Goal: Task Accomplishment & Management: Complete application form

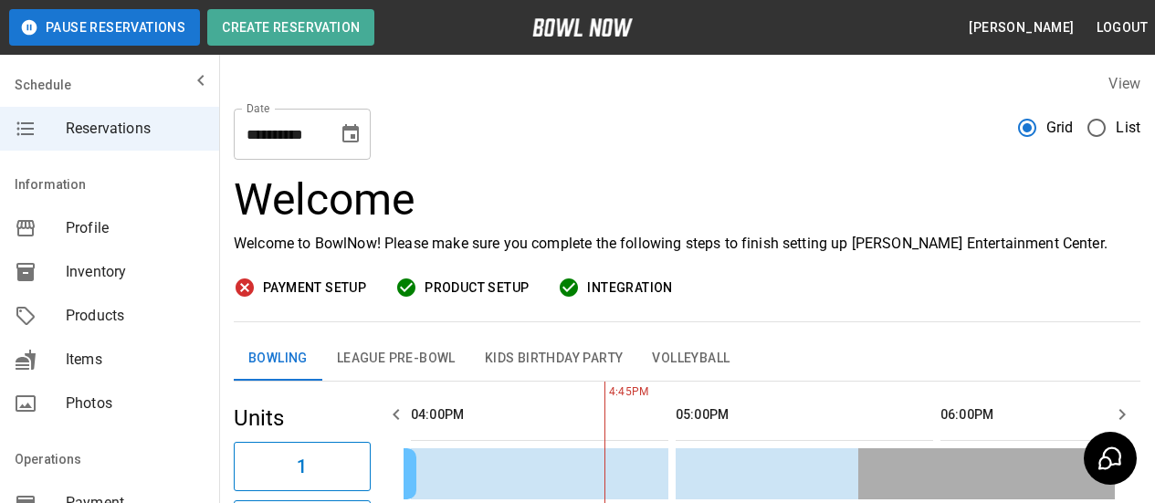
click at [350, 144] on icon "Choose date, selected date is Sep 11, 2025" at bounding box center [351, 134] width 22 height 22
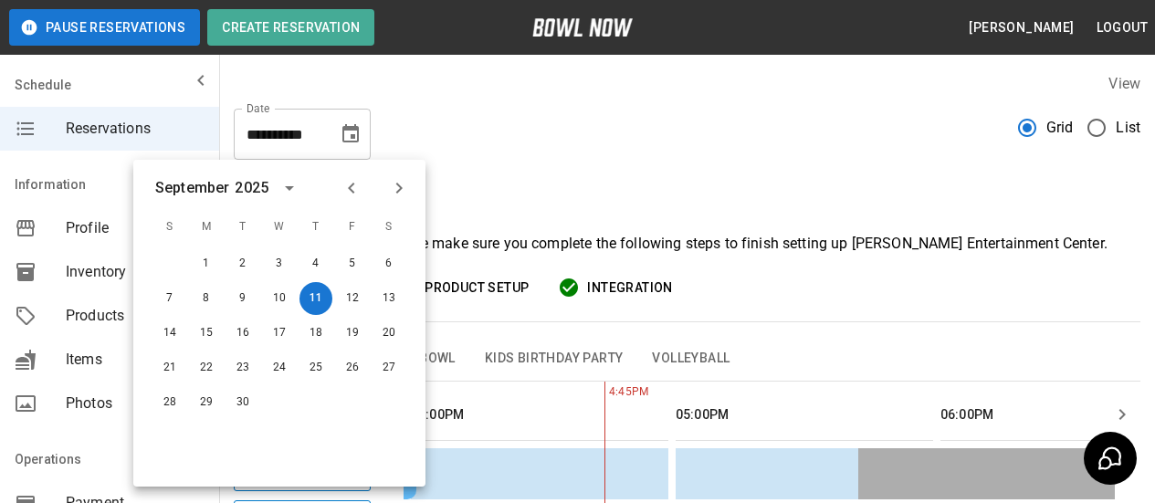
click at [353, 142] on icon "Choose date, selected date is Sep 11, 2025" at bounding box center [350, 133] width 16 height 18
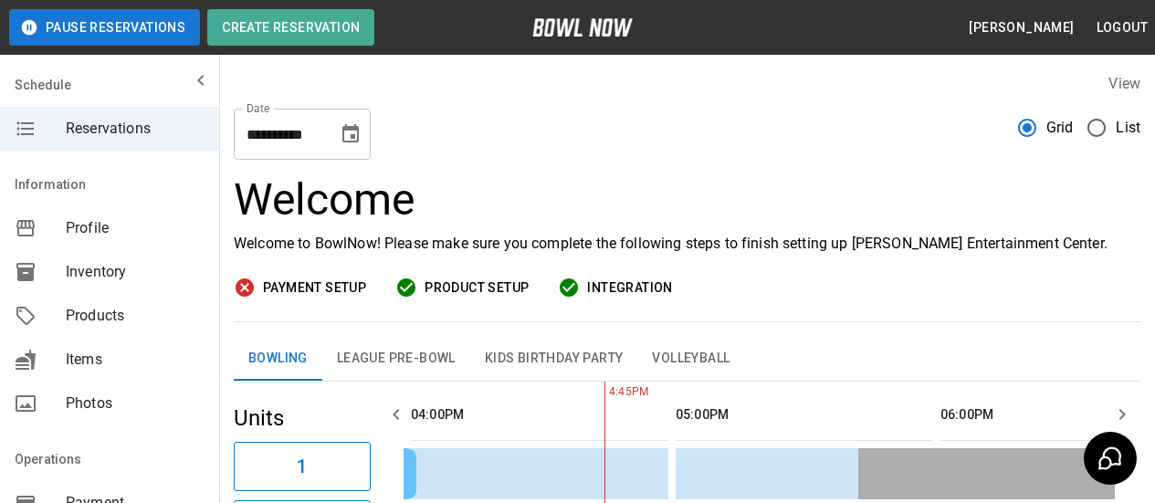
click at [79, 264] on span "Inventory" at bounding box center [135, 272] width 139 height 22
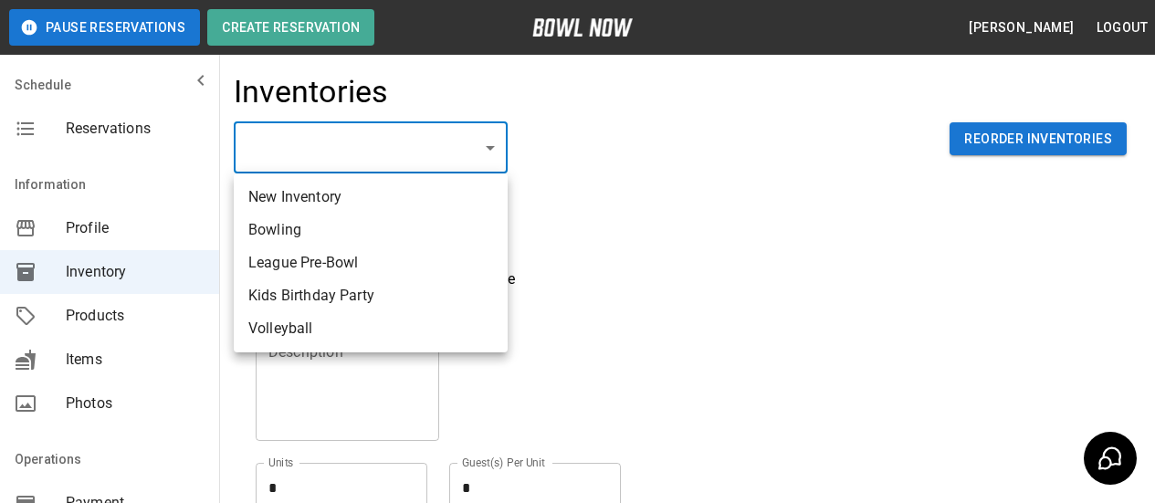
click at [500, 159] on body "Pause Reservations Create Reservation [PERSON_NAME] Logout Schedule Reservation…" at bounding box center [577, 402] width 1155 height 804
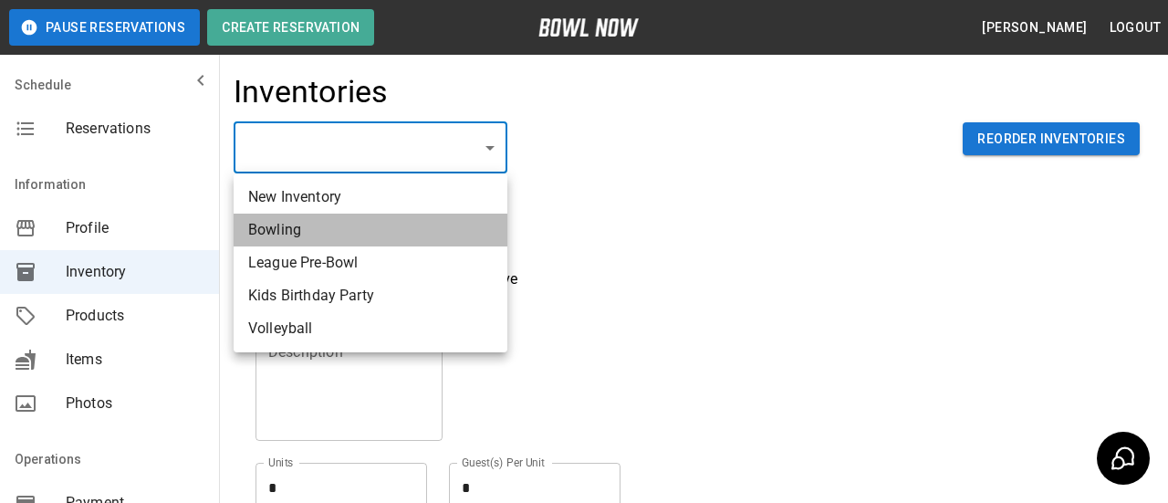
click at [309, 239] on li "Bowling" at bounding box center [371, 230] width 274 height 33
type input "**********"
type input "*******"
type textarea "**"
type textarea "*"
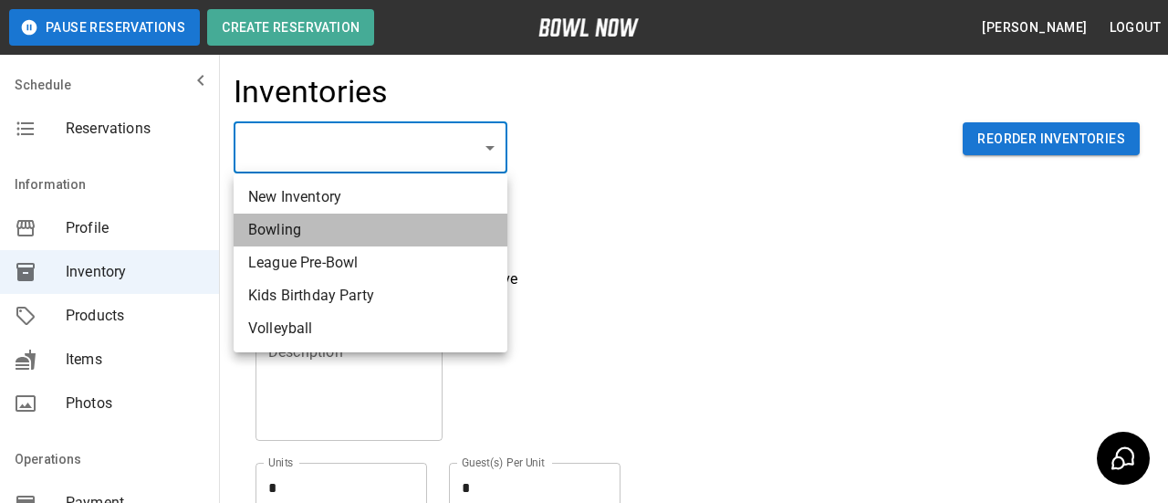
type textarea "**"
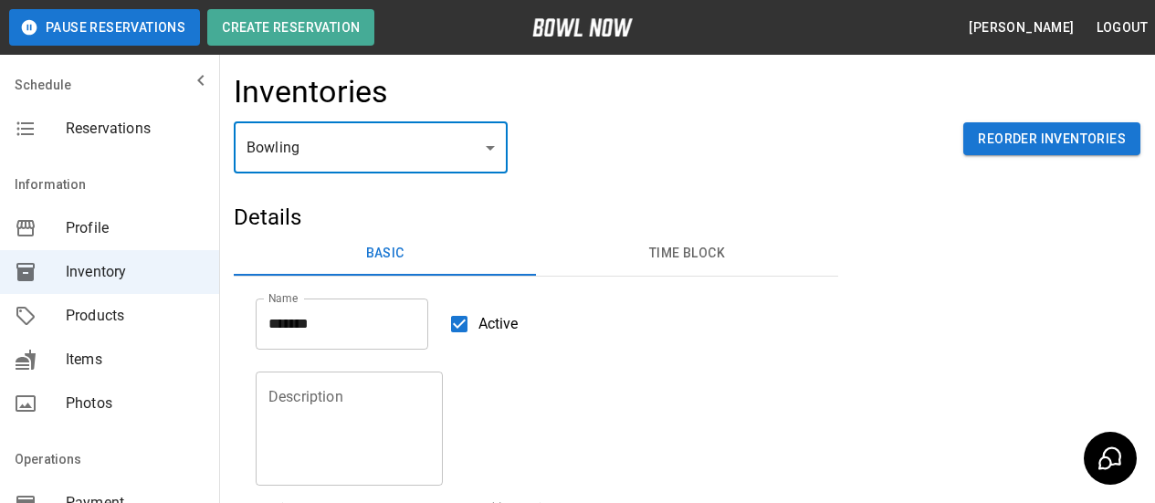
click at [678, 251] on button "Time Block" at bounding box center [687, 254] width 302 height 44
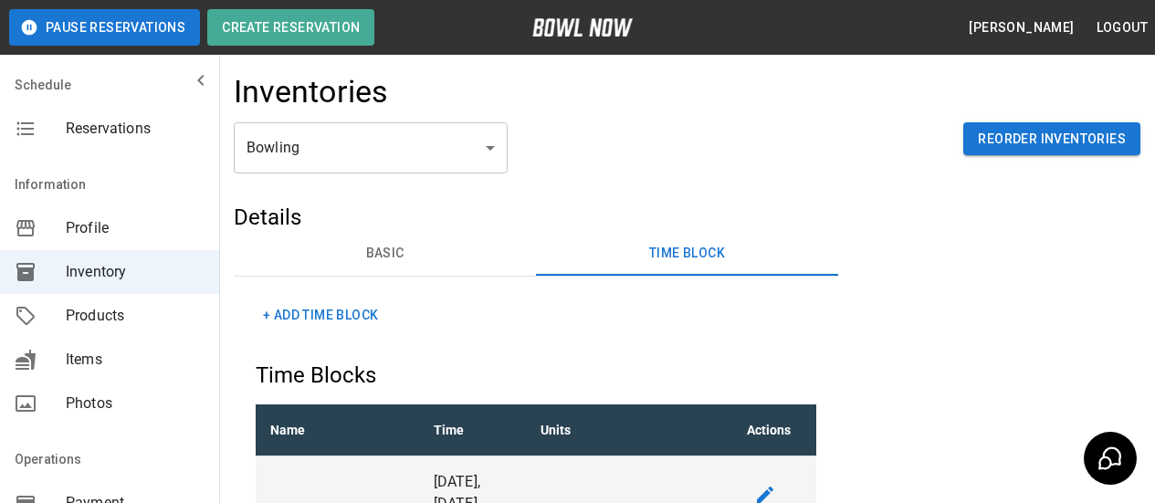
click at [327, 316] on button "+ Add Time Block" at bounding box center [321, 316] width 130 height 34
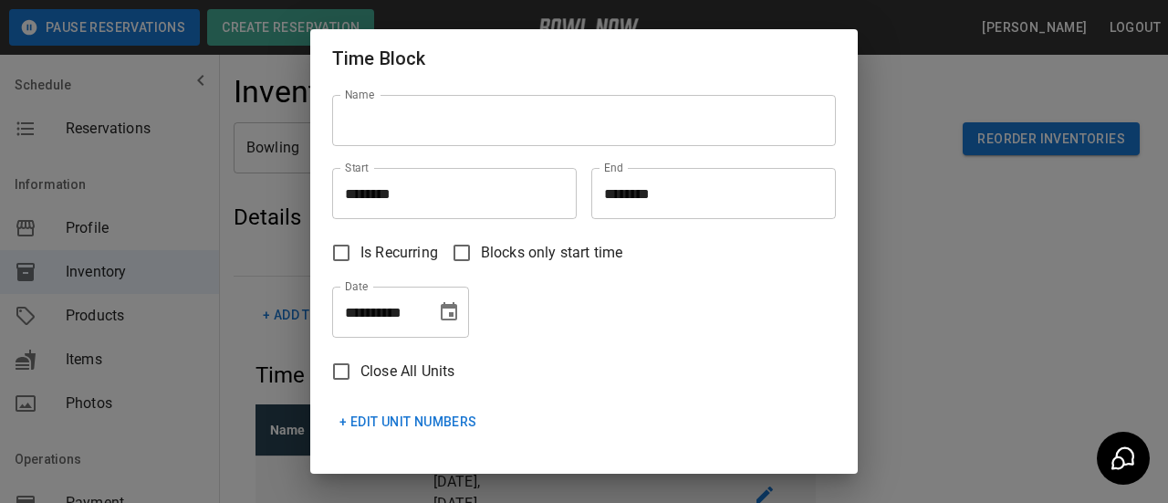
click at [443, 147] on div "Name Name" at bounding box center [577, 113] width 519 height 80
click at [448, 135] on input "Name" at bounding box center [584, 120] width 504 height 51
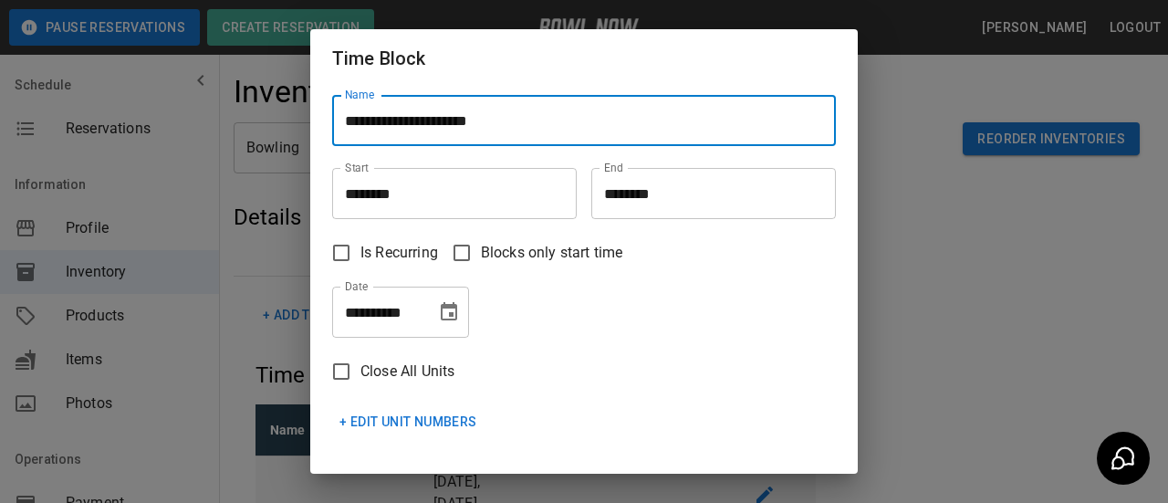
type input "**********"
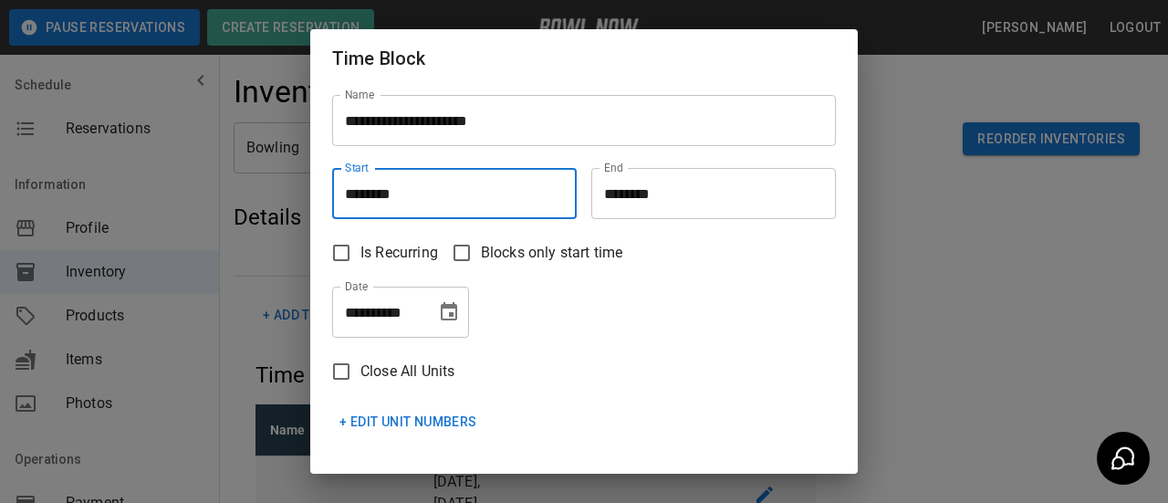
click at [419, 197] on input "********" at bounding box center [448, 193] width 232 height 51
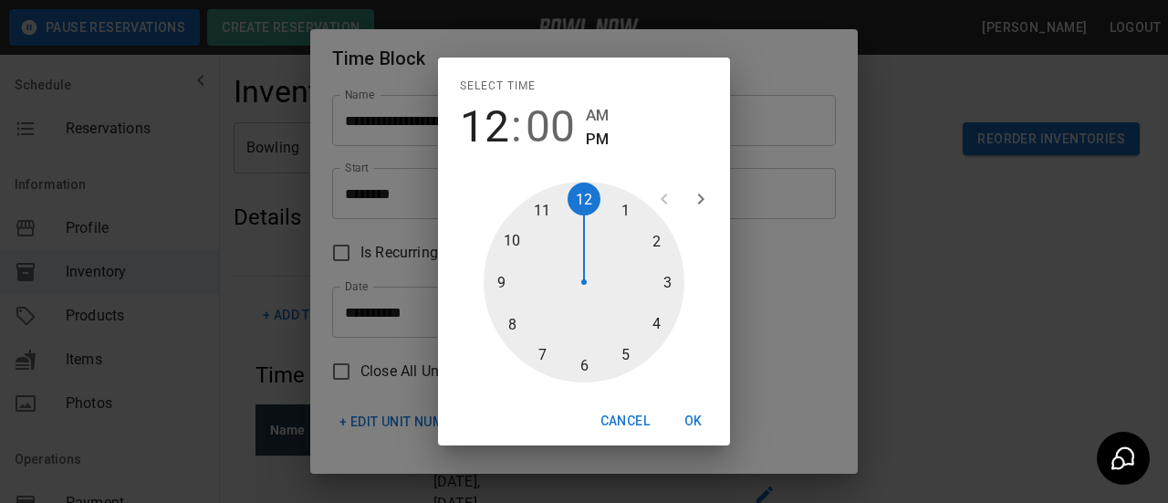
click at [667, 321] on div at bounding box center [584, 282] width 201 height 201
type input "********"
click at [686, 409] on button "OK" at bounding box center [694, 421] width 58 height 34
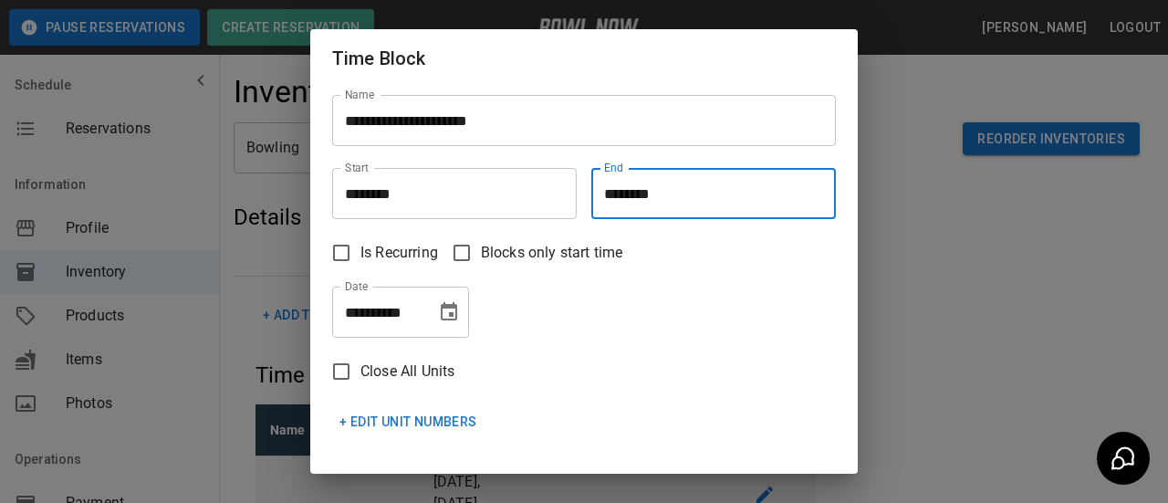
click at [637, 201] on input "********" at bounding box center [708, 193] width 232 height 51
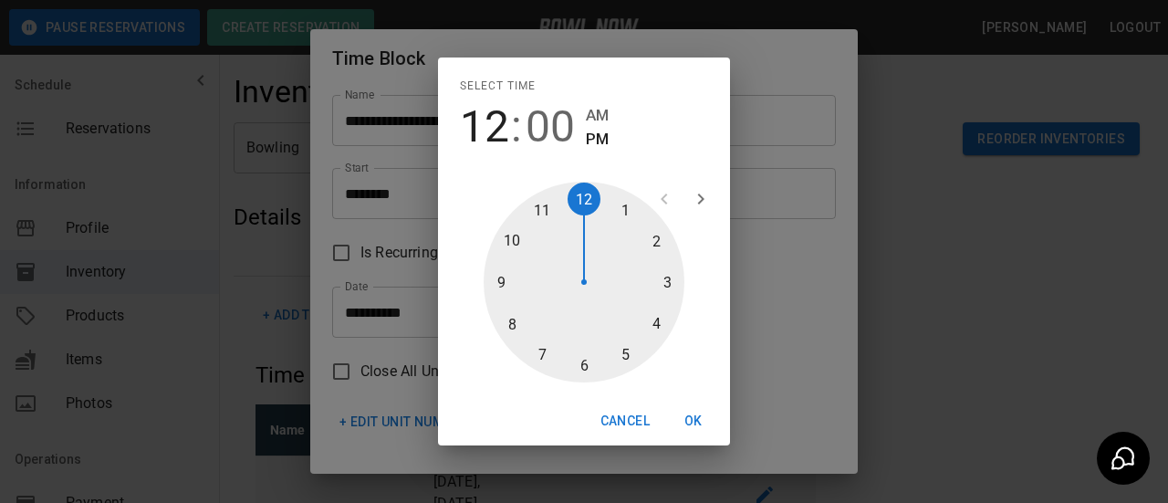
click at [626, 354] on div at bounding box center [584, 282] width 201 height 201
click at [583, 361] on div at bounding box center [584, 282] width 201 height 201
type input "********"
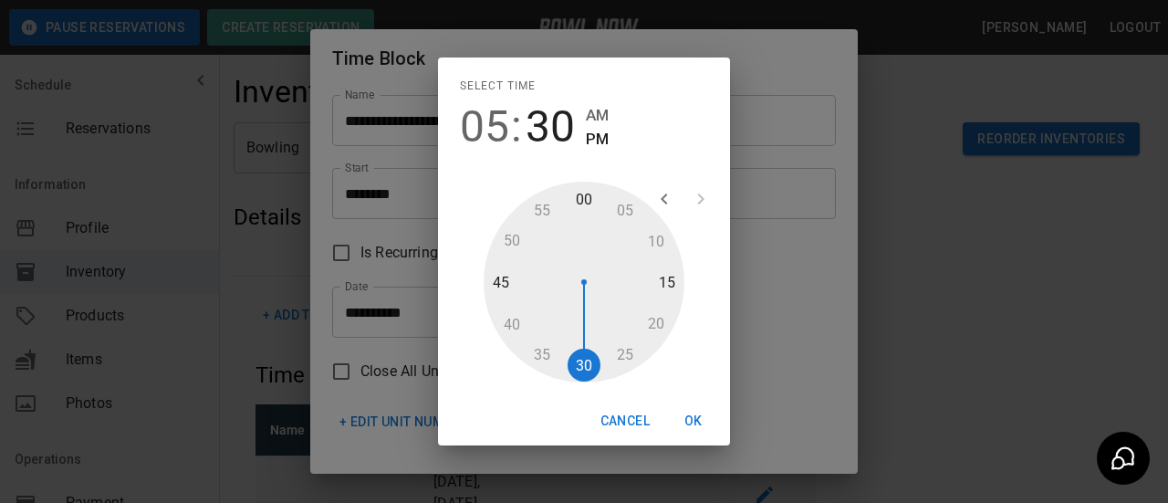
click at [690, 424] on button "OK" at bounding box center [694, 421] width 58 height 34
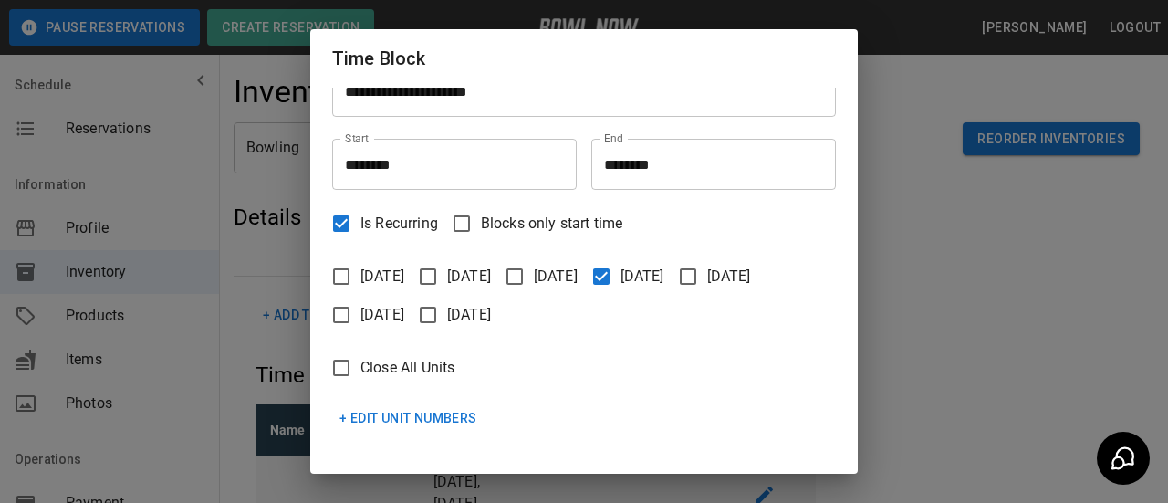
scroll to position [106, 0]
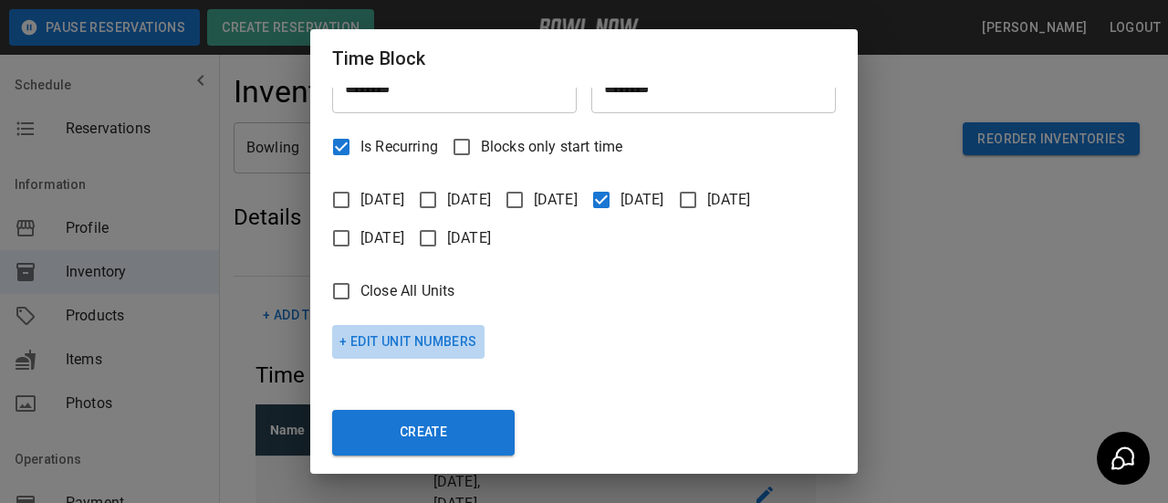
click at [409, 339] on button "+ Edit Unit Numbers" at bounding box center [408, 342] width 152 height 34
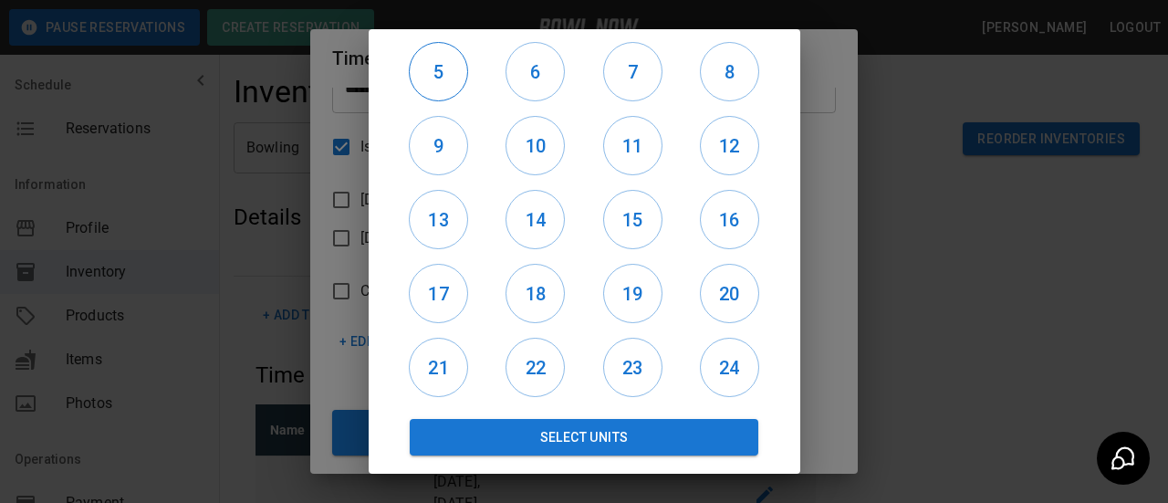
scroll to position [0, 0]
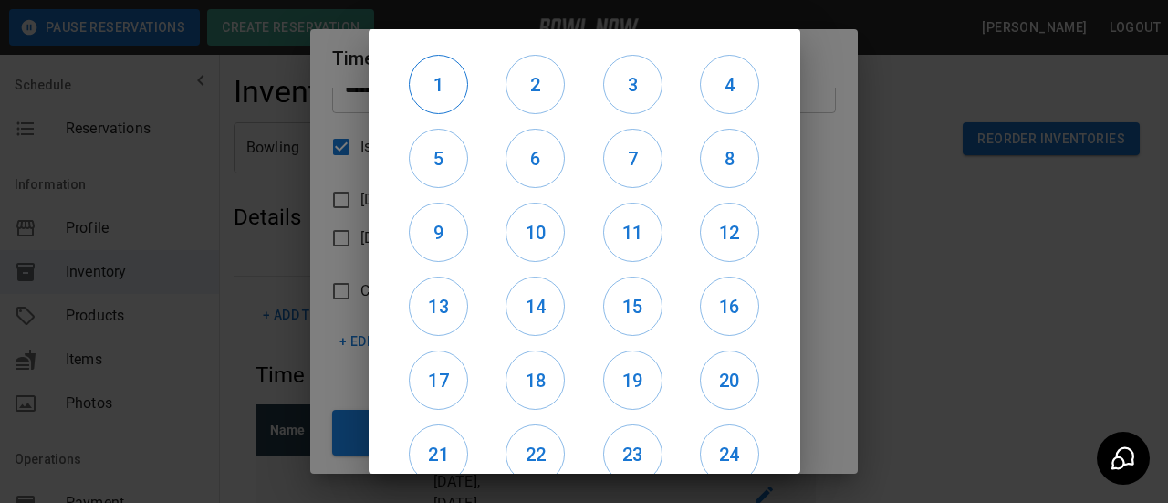
click at [455, 79] on h6 "1" at bounding box center [439, 84] width 58 height 29
drag, startPoint x: 534, startPoint y: 85, endPoint x: 629, endPoint y: 93, distance: 95.3
click at [535, 85] on h6 "2" at bounding box center [536, 84] width 58 height 29
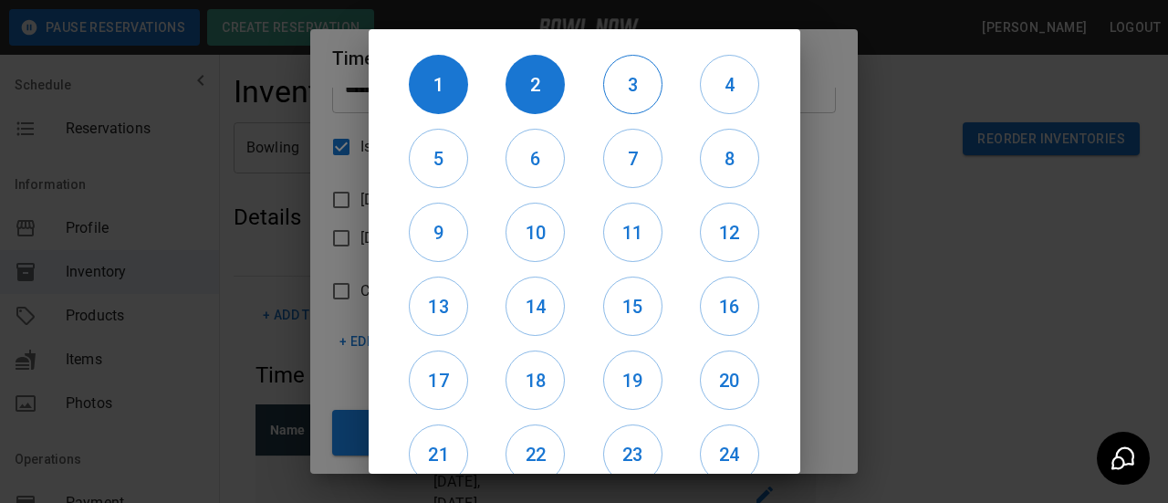
drag, startPoint x: 633, startPoint y: 93, endPoint x: 650, endPoint y: 92, distance: 17.4
click at [636, 93] on h6 "3" at bounding box center [633, 84] width 58 height 29
click at [720, 98] on h6 "4" at bounding box center [730, 84] width 58 height 29
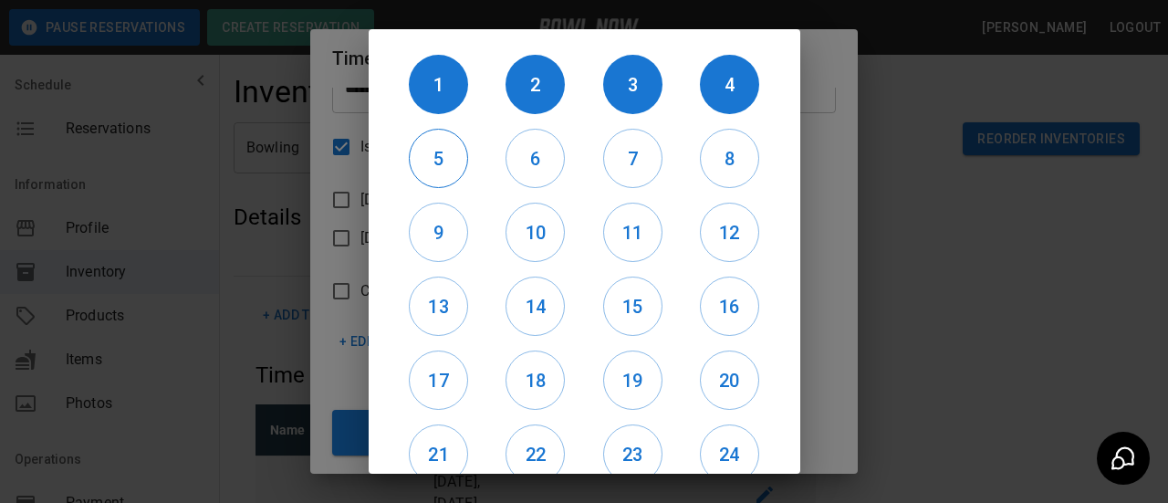
click at [423, 157] on h6 "5" at bounding box center [439, 158] width 58 height 29
click at [539, 168] on h6 "6" at bounding box center [536, 158] width 58 height 29
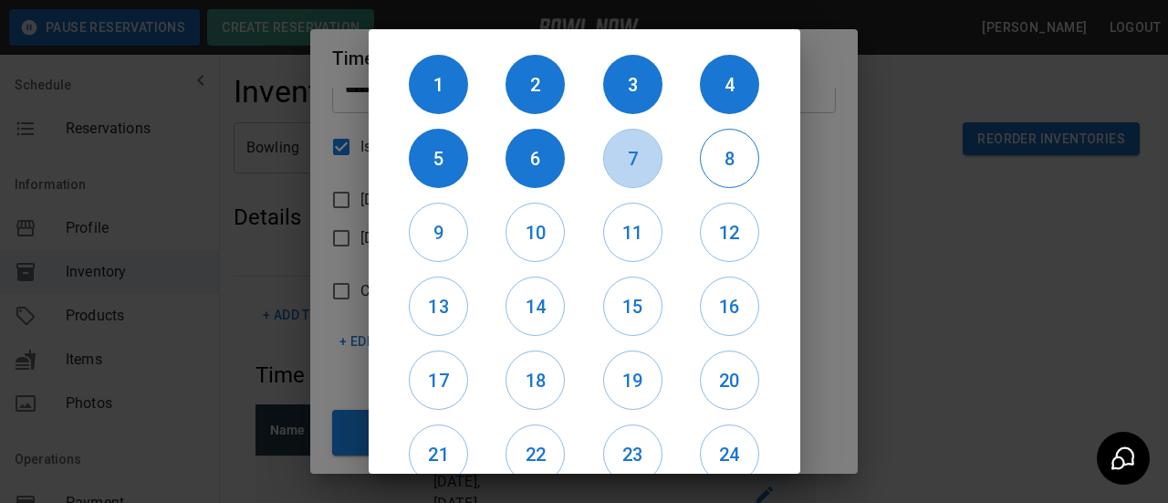
drag, startPoint x: 617, startPoint y: 174, endPoint x: 724, endPoint y: 158, distance: 108.1
click at [624, 174] on button "7" at bounding box center [632, 158] width 59 height 59
drag, startPoint x: 715, startPoint y: 162, endPoint x: 706, endPoint y: 165, distance: 9.8
click at [713, 162] on h6 "8" at bounding box center [730, 158] width 58 height 29
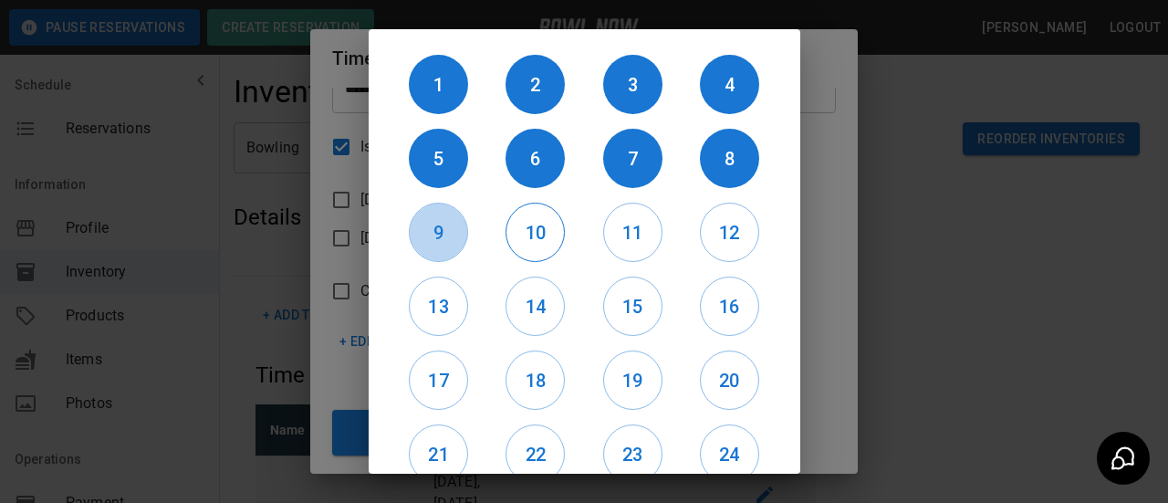
drag, startPoint x: 445, startPoint y: 236, endPoint x: 507, endPoint y: 234, distance: 61.2
click at [446, 236] on h6 "9" at bounding box center [439, 232] width 58 height 29
drag, startPoint x: 511, startPoint y: 234, endPoint x: 554, endPoint y: 236, distance: 43.0
click at [517, 234] on h6 "10" at bounding box center [536, 232] width 58 height 29
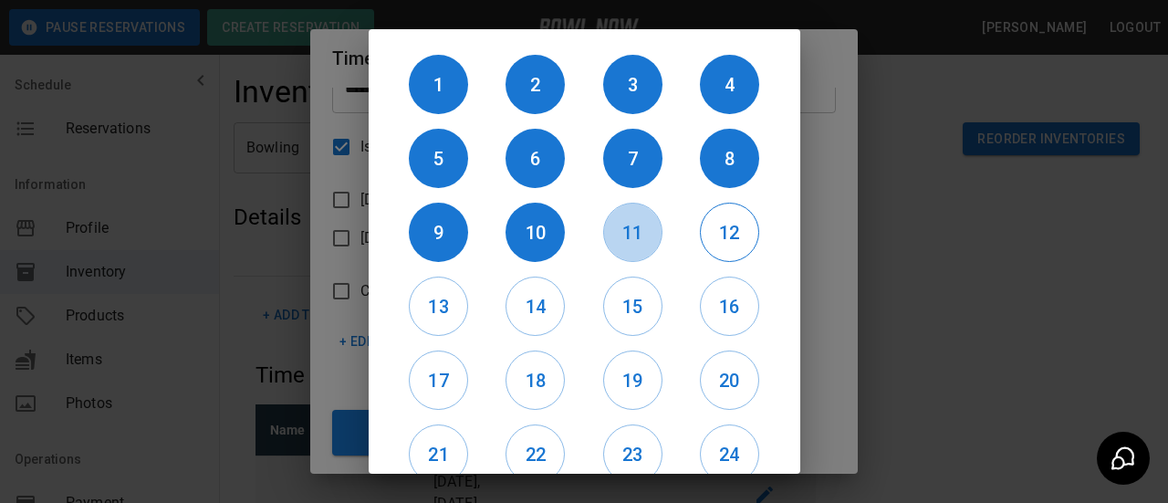
drag, startPoint x: 631, startPoint y: 237, endPoint x: 727, endPoint y: 232, distance: 96.0
click at [635, 240] on h6 "11" at bounding box center [633, 232] width 58 height 29
click at [713, 236] on h6 "12" at bounding box center [730, 232] width 58 height 29
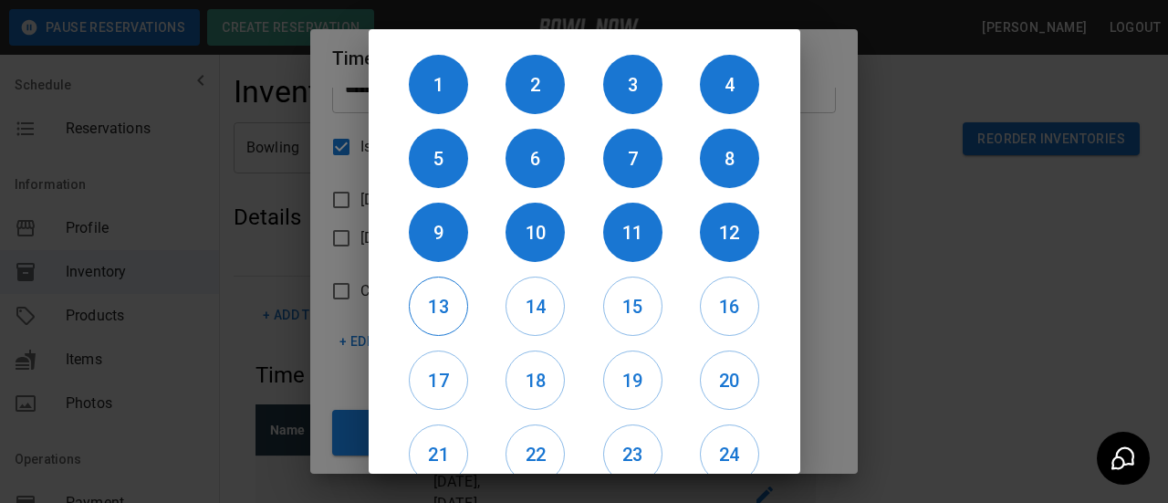
drag, startPoint x: 456, startPoint y: 304, endPoint x: 466, endPoint y: 306, distance: 10.2
click at [456, 304] on h6 "13" at bounding box center [439, 306] width 58 height 29
drag, startPoint x: 523, startPoint y: 310, endPoint x: 597, endPoint y: 302, distance: 74.4
click at [527, 310] on h6 "14" at bounding box center [536, 306] width 58 height 29
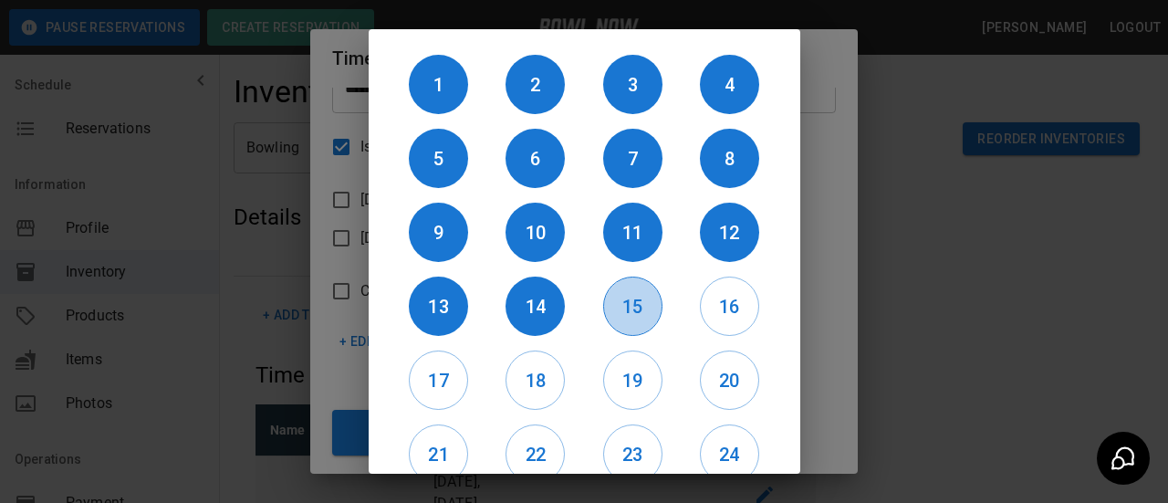
click at [630, 301] on h6 "15" at bounding box center [633, 306] width 58 height 29
click at [701, 299] on h6 "16" at bounding box center [730, 306] width 58 height 29
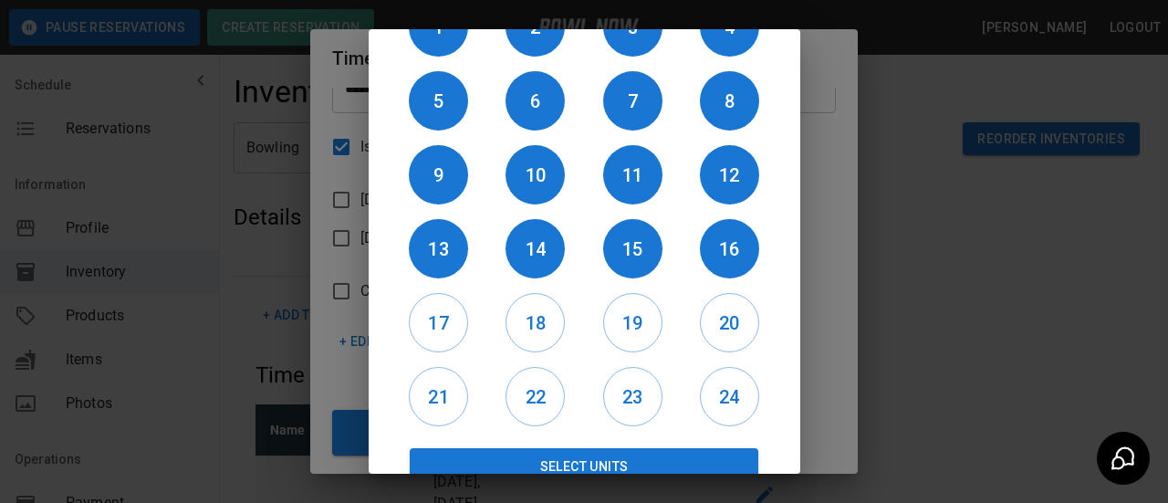
scroll to position [87, 0]
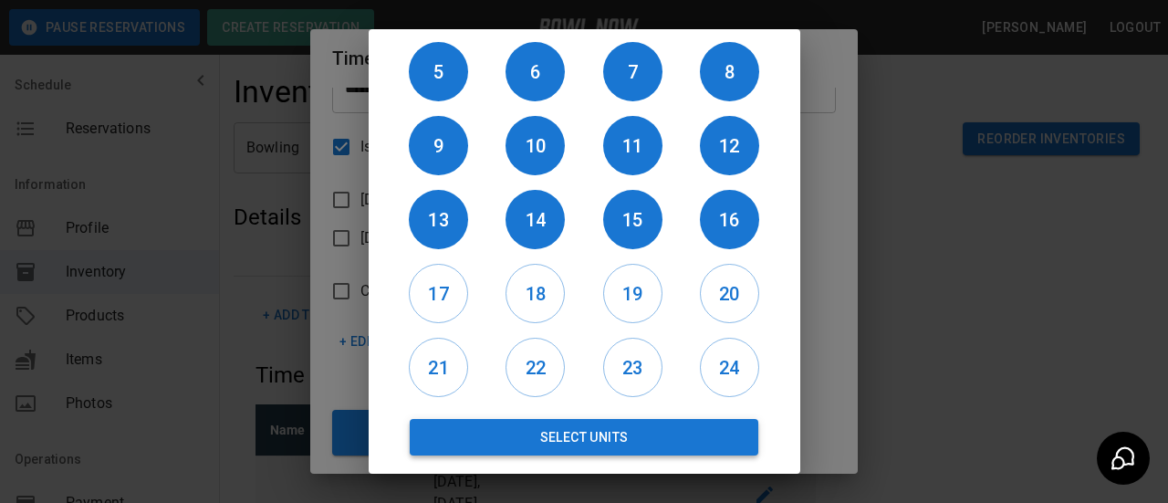
click at [529, 443] on button "Select Units" at bounding box center [585, 437] width 350 height 37
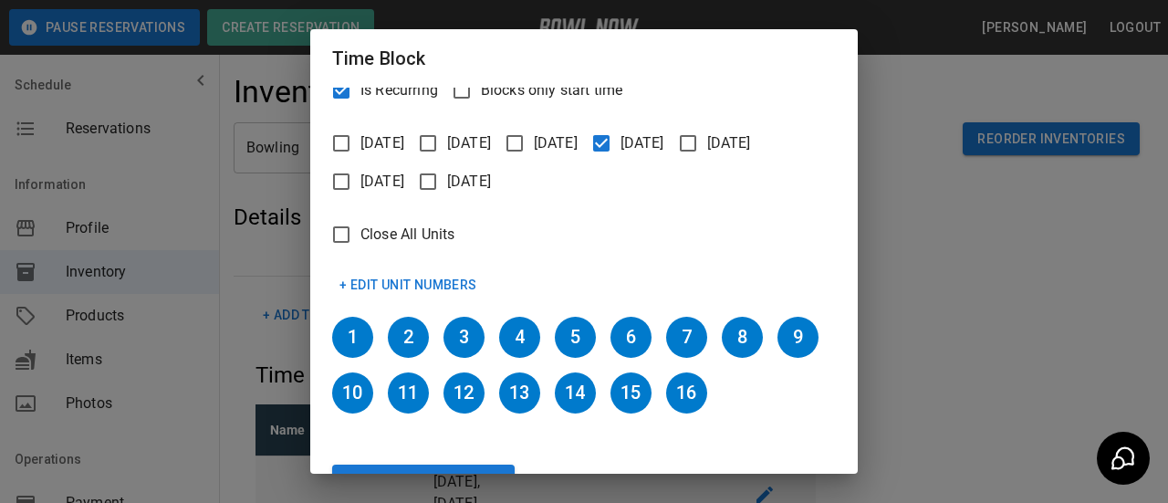
scroll to position [217, 0]
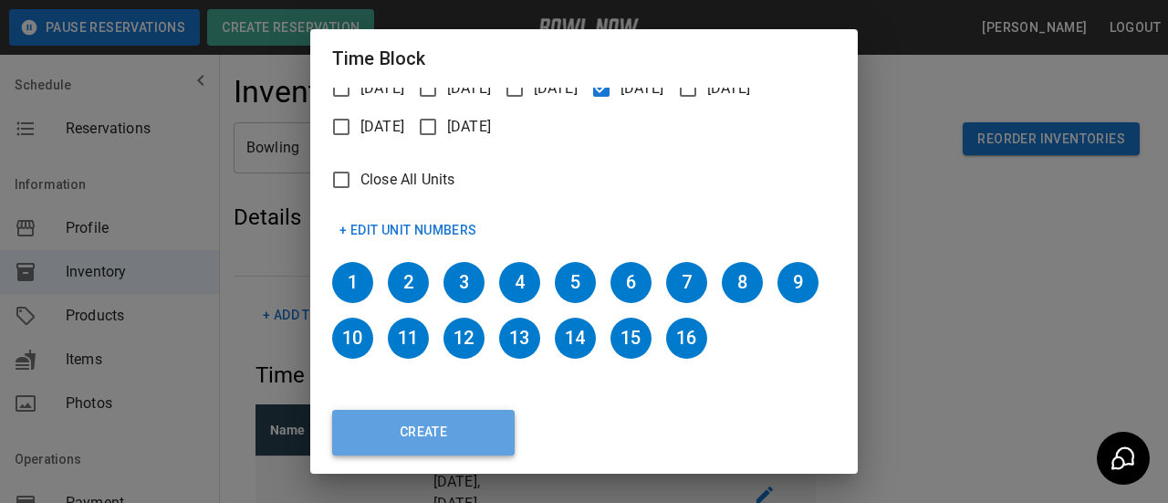
click at [415, 437] on button "Create" at bounding box center [423, 433] width 183 height 46
type input "********"
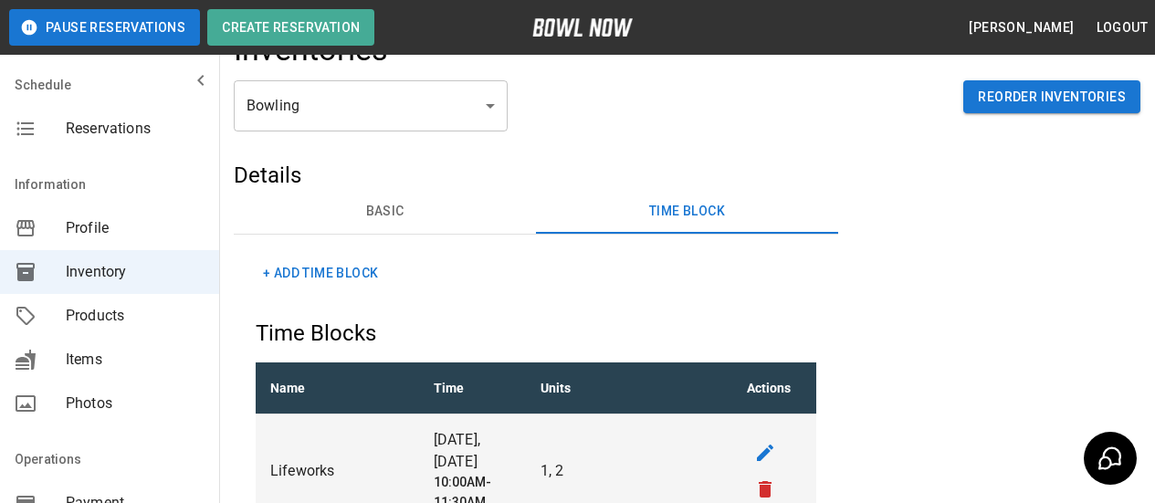
scroll to position [0, 0]
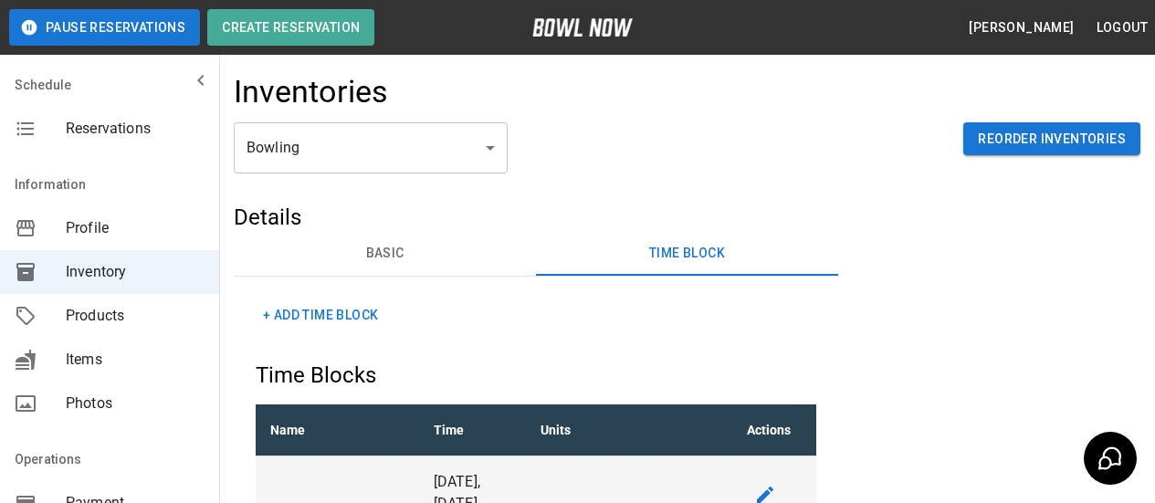
click at [121, 135] on span "Reservations" at bounding box center [135, 129] width 139 height 22
